Goal: Information Seeking & Learning: Learn about a topic

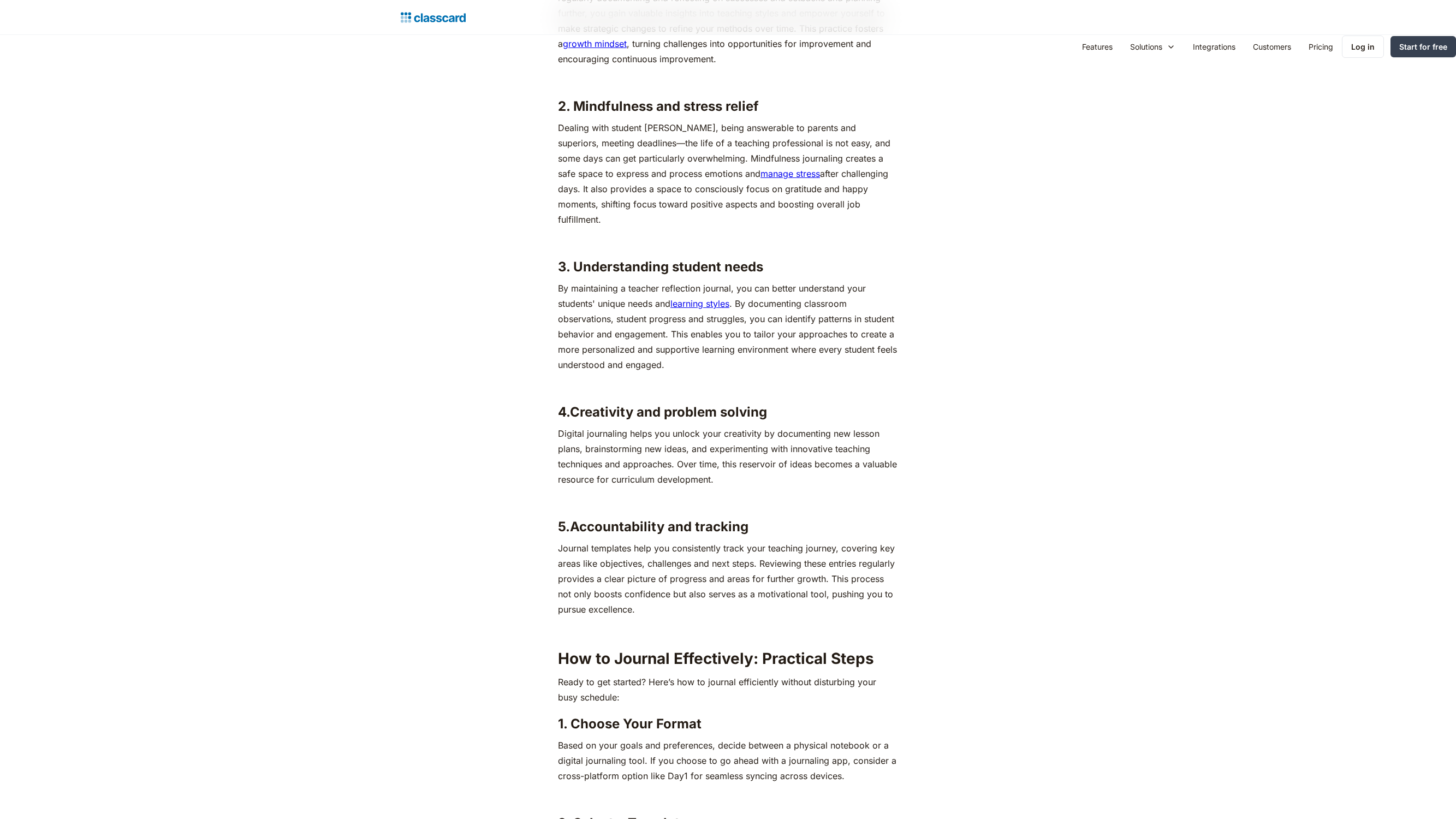
scroll to position [3317, 0]
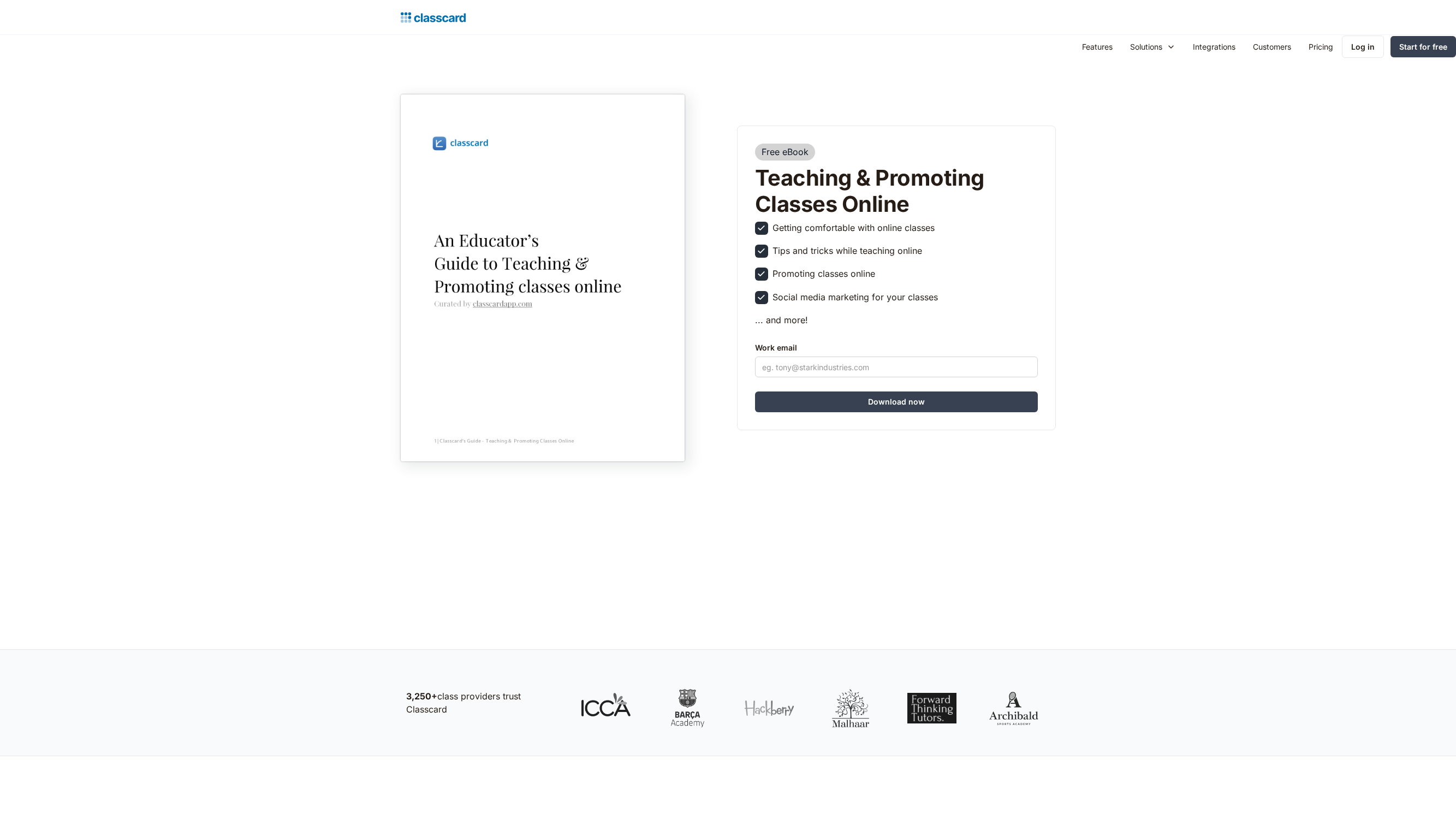
scroll to position [634, 0]
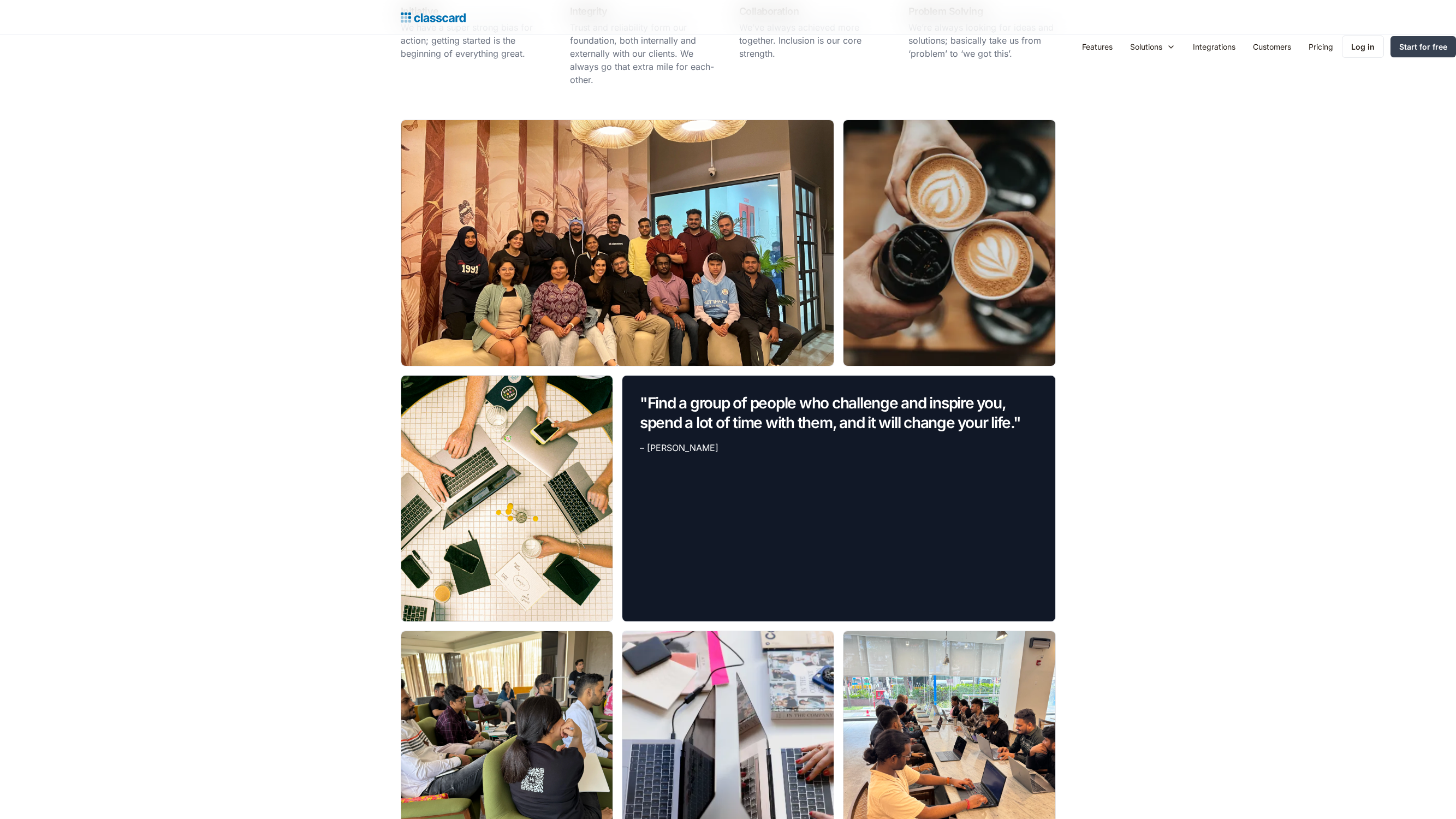
scroll to position [1558, 0]
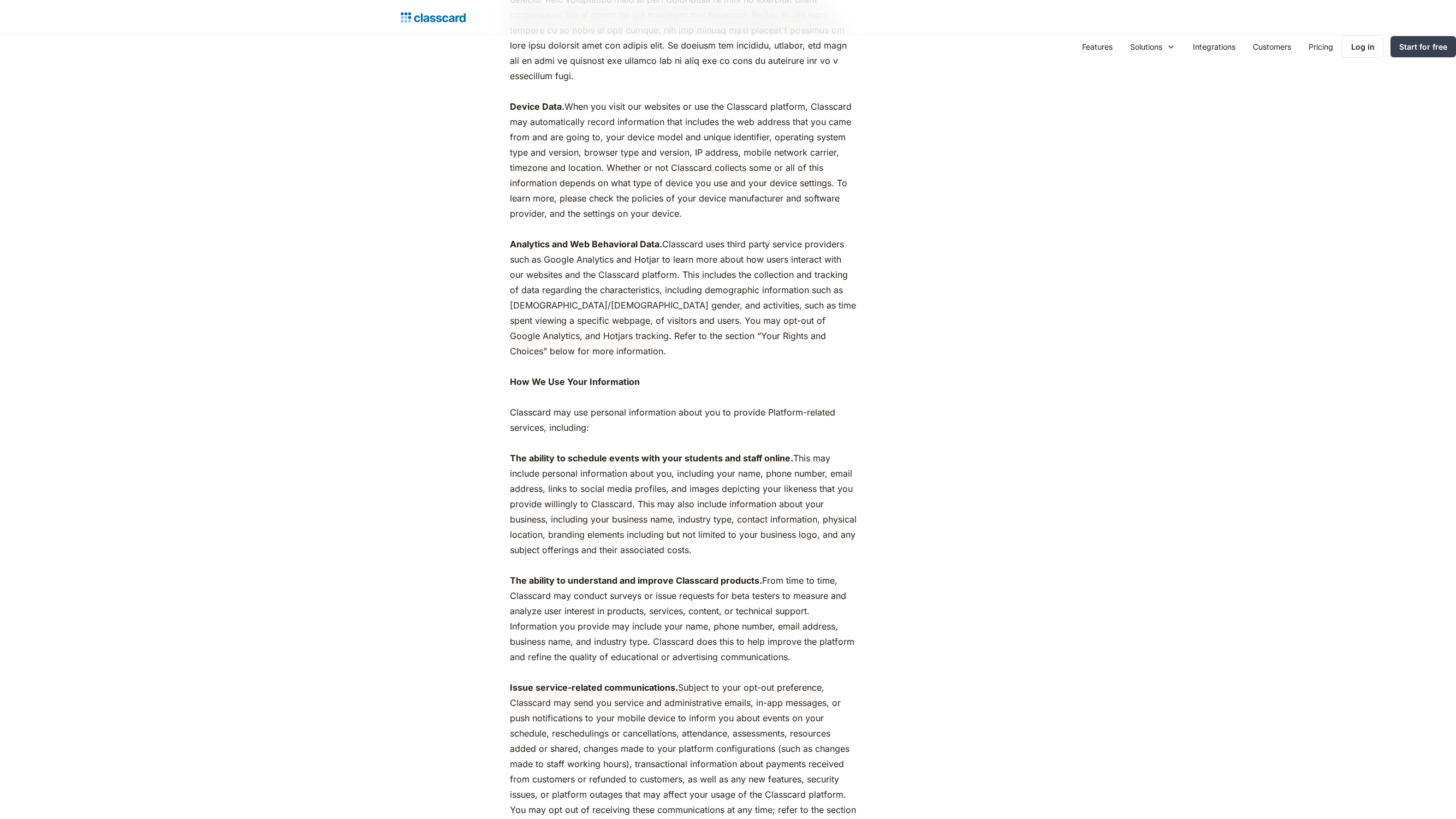
scroll to position [3080, 0]
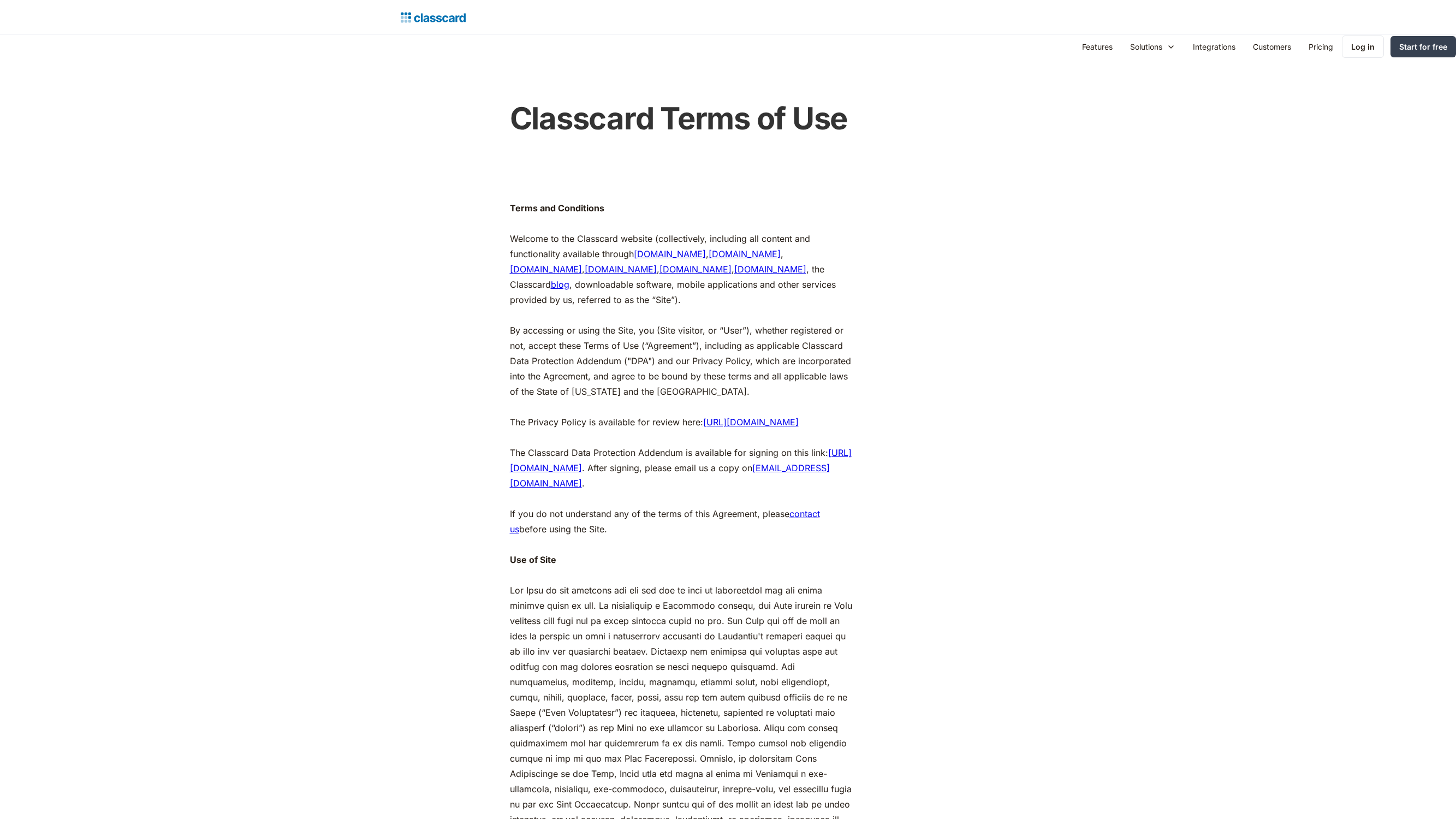
scroll to position [1558, 0]
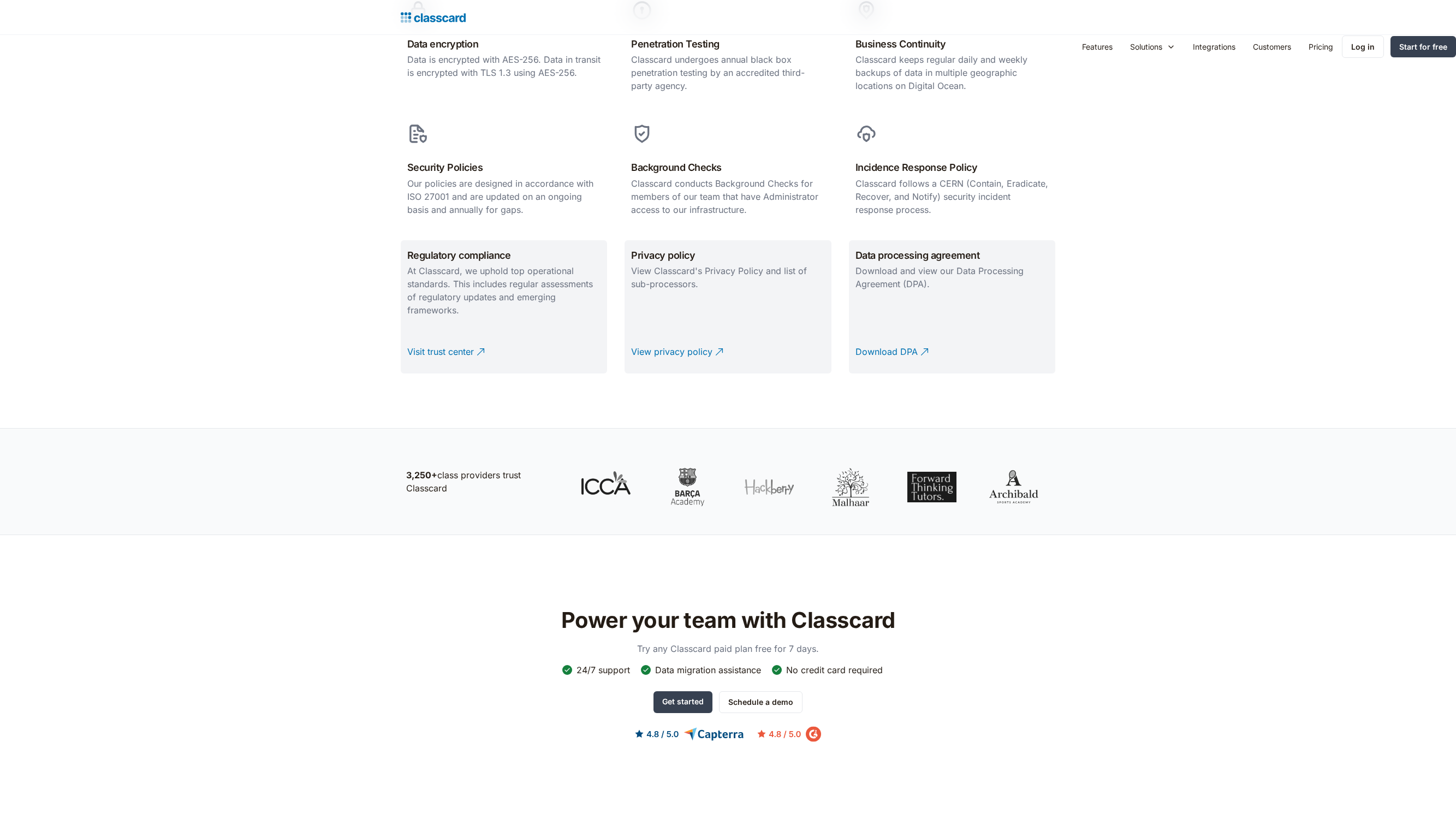
scroll to position [1176, 0]
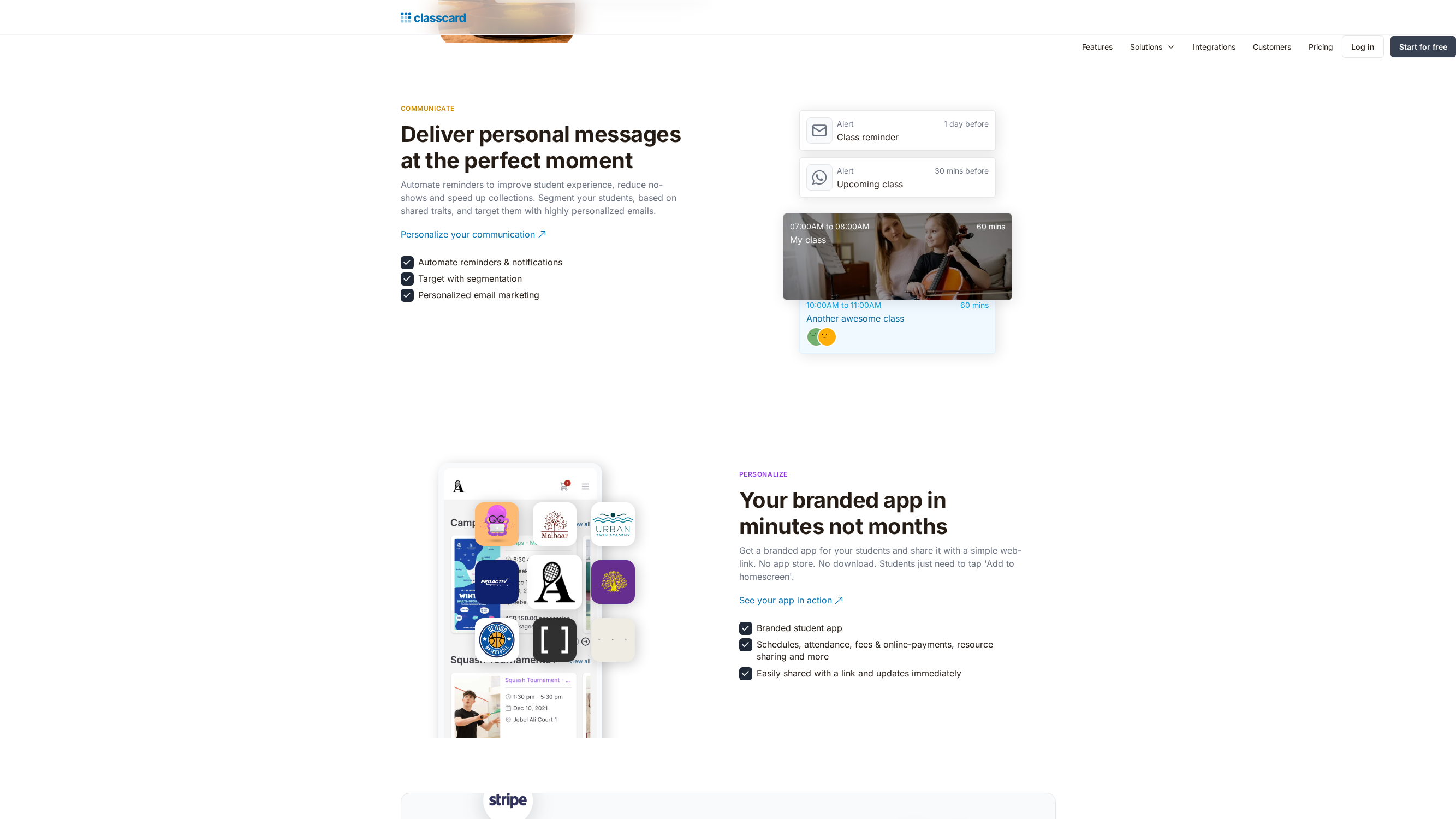
scroll to position [2319, 0]
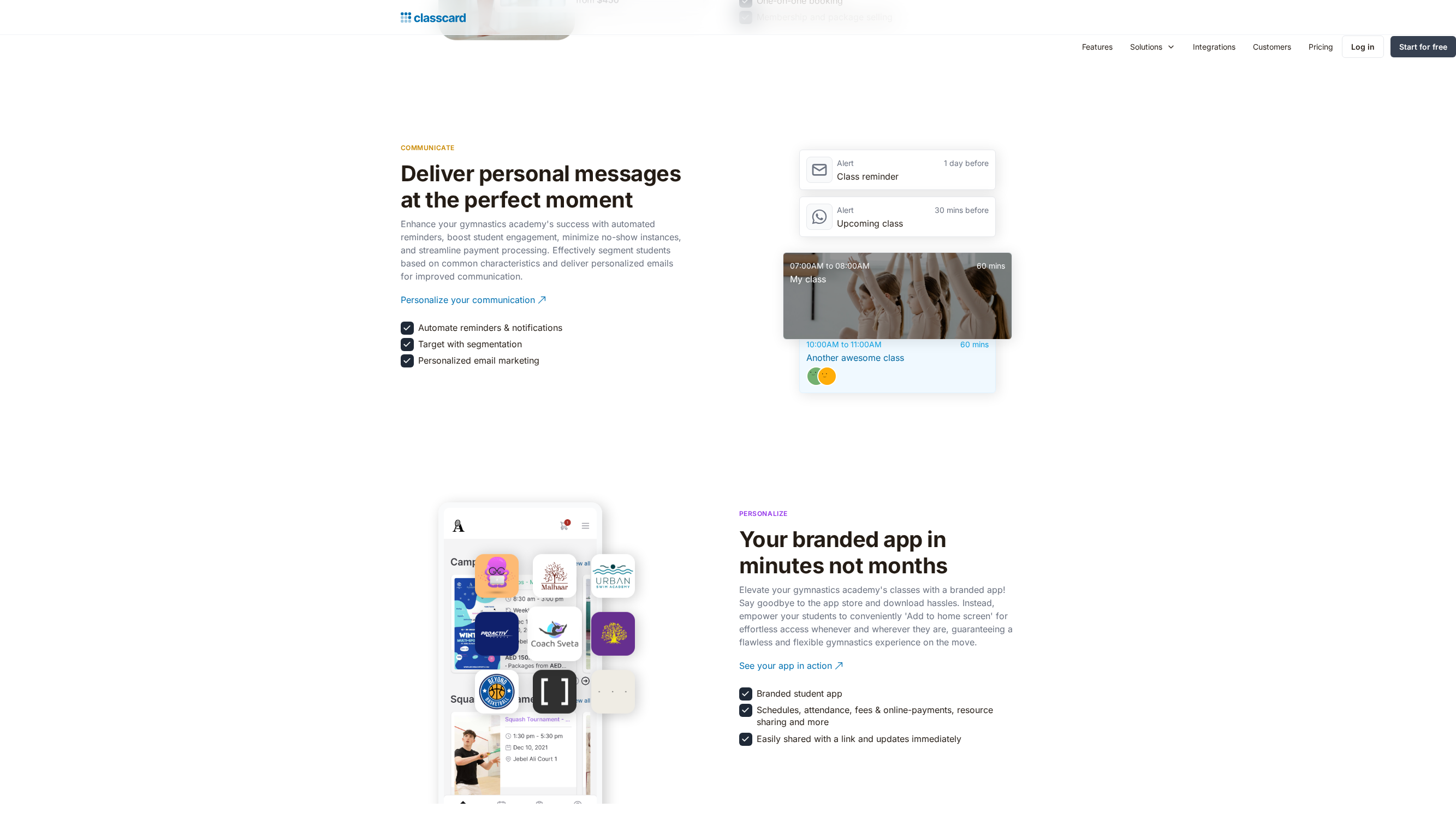
scroll to position [2319, 0]
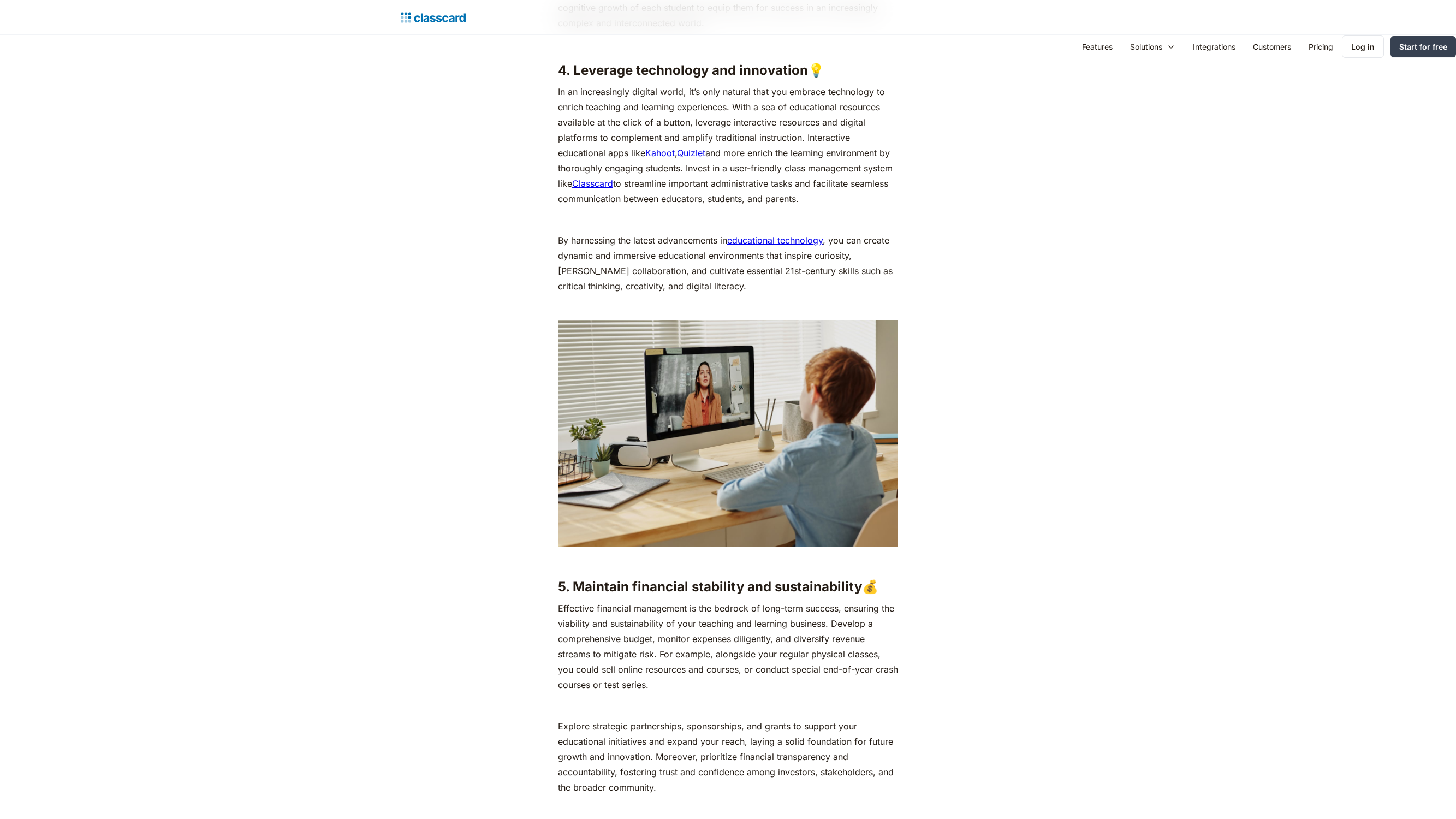
scroll to position [3080, 0]
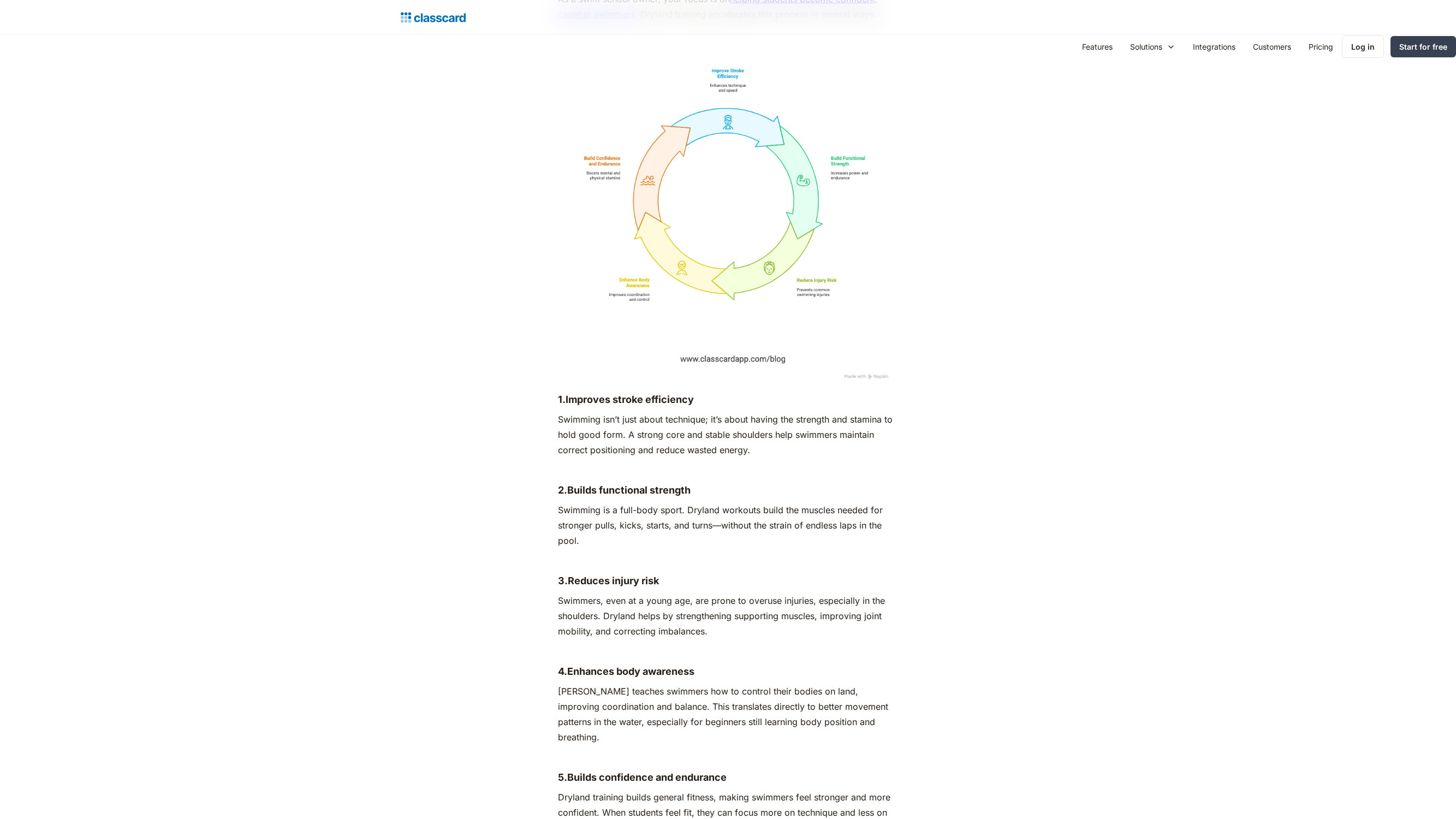
scroll to position [3080, 0]
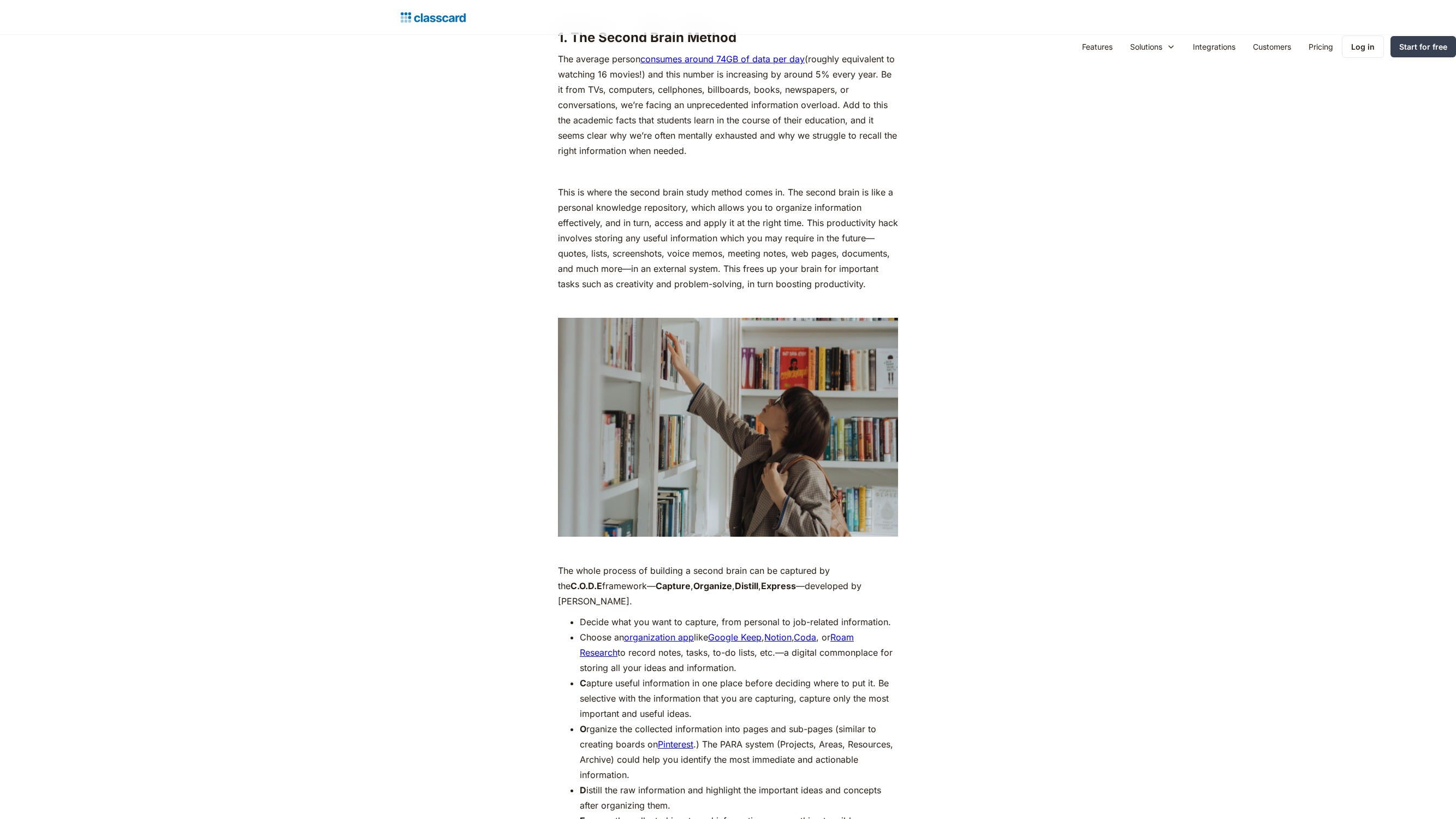
scroll to position [2519, 0]
